Goal: Task Accomplishment & Management: Complete application form

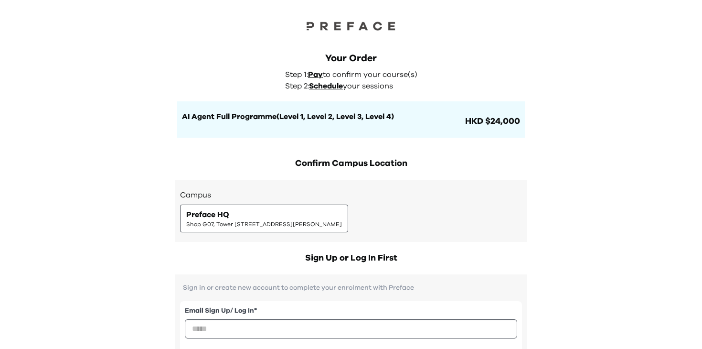
scroll to position [9, 0]
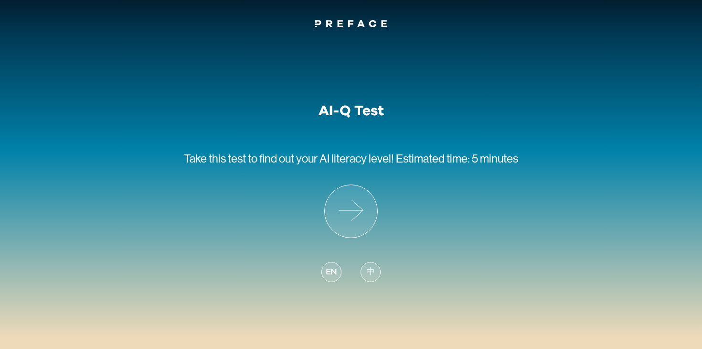
click at [351, 239] on div "EN 中" at bounding box center [350, 266] width 59 height 57
click at [356, 225] on icon at bounding box center [351, 211] width 53 height 53
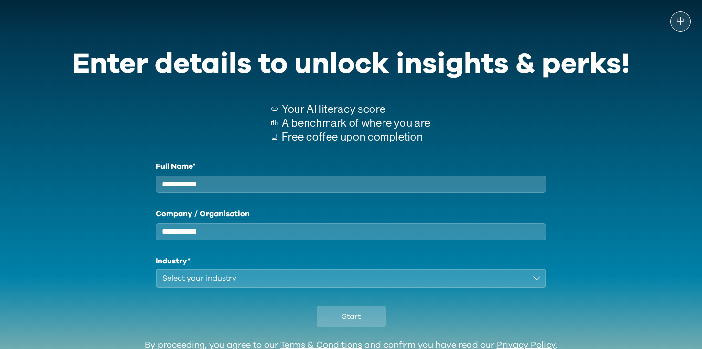
click at [186, 198] on div "Full Name* Company / Organisation Industry* Select your industry" at bounding box center [351, 223] width 391 height 127
click at [190, 187] on input "Full Name*" at bounding box center [351, 184] width 391 height 17
type input "*******"
click at [174, 236] on input "Company / Organisation" at bounding box center [351, 231] width 391 height 17
type input "*******"
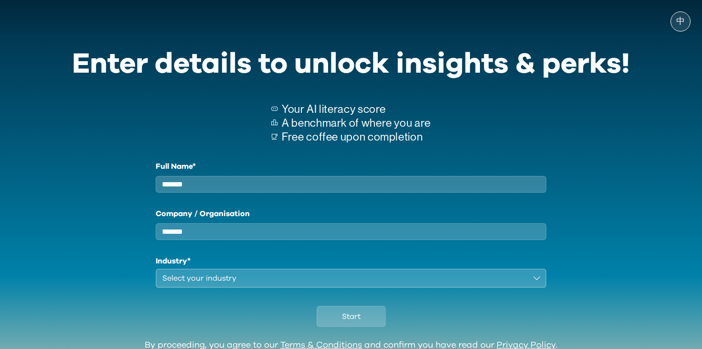
click at [171, 300] on div "Start" at bounding box center [351, 313] width 558 height 53
click at [174, 296] on div "Enter details to unlock insights & perks! Your AI literacy score A benchmark of…" at bounding box center [351, 186] width 581 height 307
click at [179, 284] on div "Select your industry" at bounding box center [344, 277] width 364 height 11
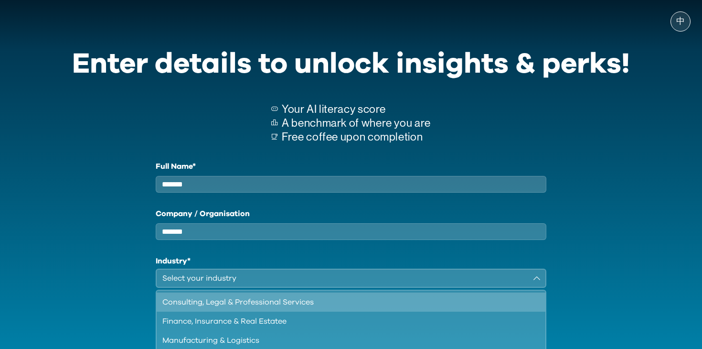
click at [183, 307] on div "Consulting, Legal & Professional Services" at bounding box center [345, 301] width 366 height 11
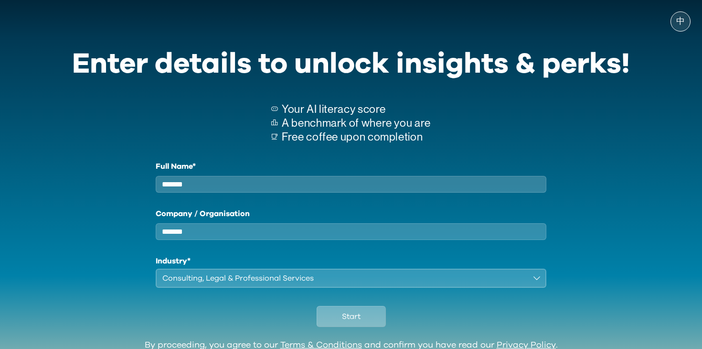
click at [326, 321] on button "Start" at bounding box center [351, 316] width 69 height 21
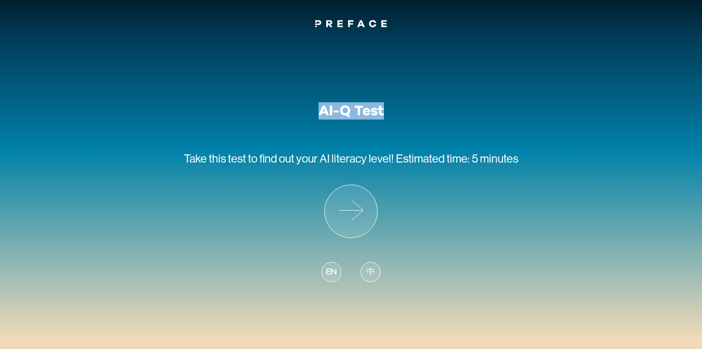
drag, startPoint x: 314, startPoint y: 108, endPoint x: 392, endPoint y: 108, distance: 78.3
click at [393, 108] on div "AI-Q Test Take this test to find out your AI literacy level! Estimated time: 5 …" at bounding box center [351, 198] width 334 height 193
copy h1 "AI-Q Test"
click at [322, 108] on h1 "AI-Q Test" at bounding box center [350, 110] width 65 height 17
drag, startPoint x: 316, startPoint y: 109, endPoint x: 392, endPoint y: 109, distance: 75.9
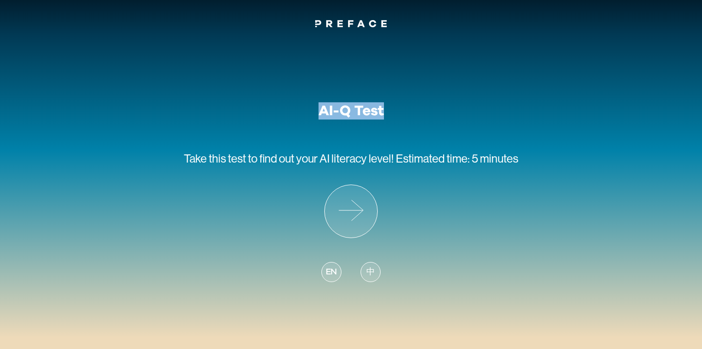
click at [392, 109] on div "AI-Q Test Take this test to find out your AI literacy level! Estimated time: 5 …" at bounding box center [351, 198] width 334 height 193
copy h1 "AI-Q Test"
